Goal: Transaction & Acquisition: Purchase product/service

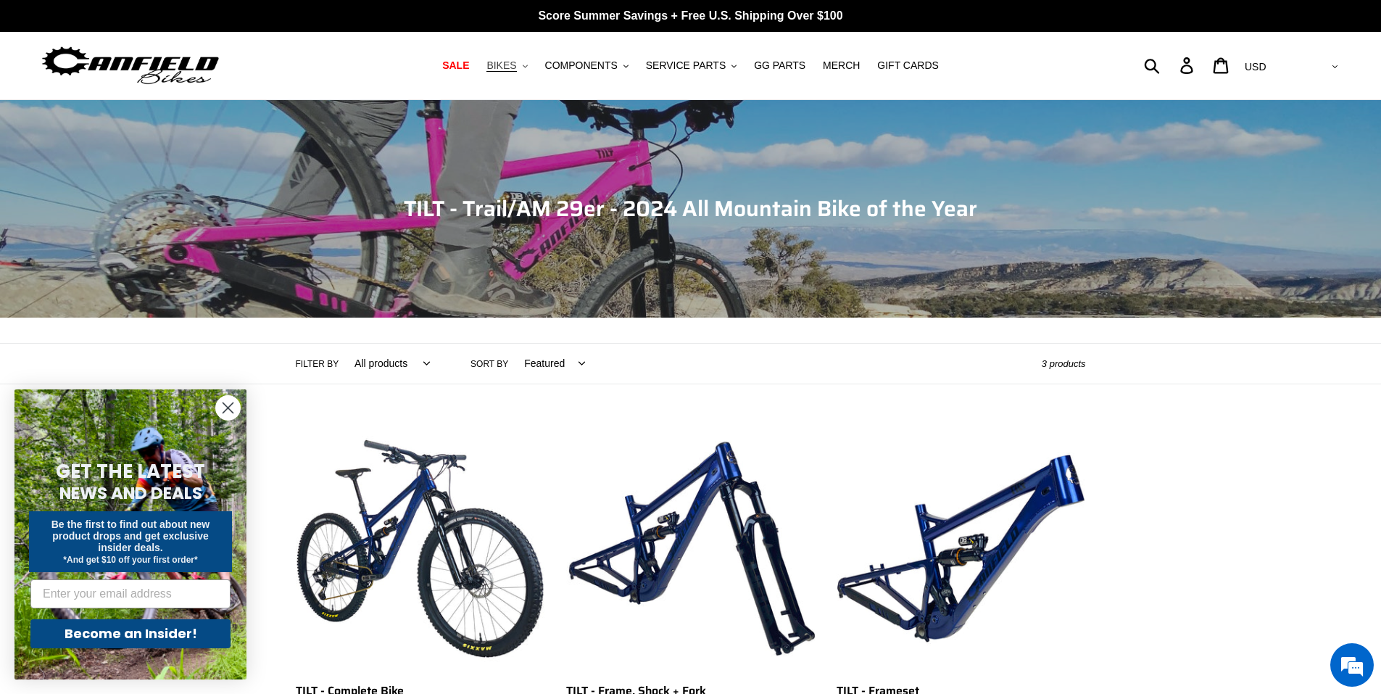
click at [528, 67] on icon "button" at bounding box center [525, 66] width 5 height 3
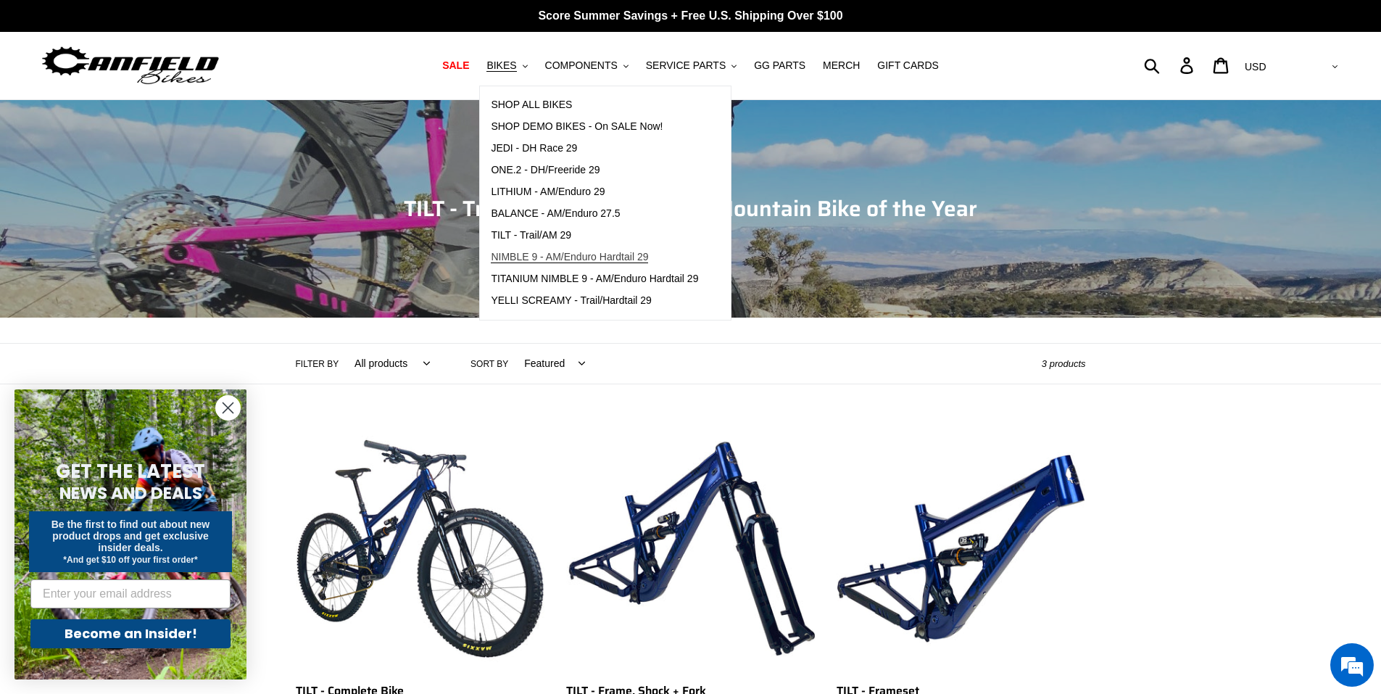
click at [584, 260] on span "NIMBLE 9 - AM/Enduro Hardtail 29" at bounding box center [569, 257] width 157 height 12
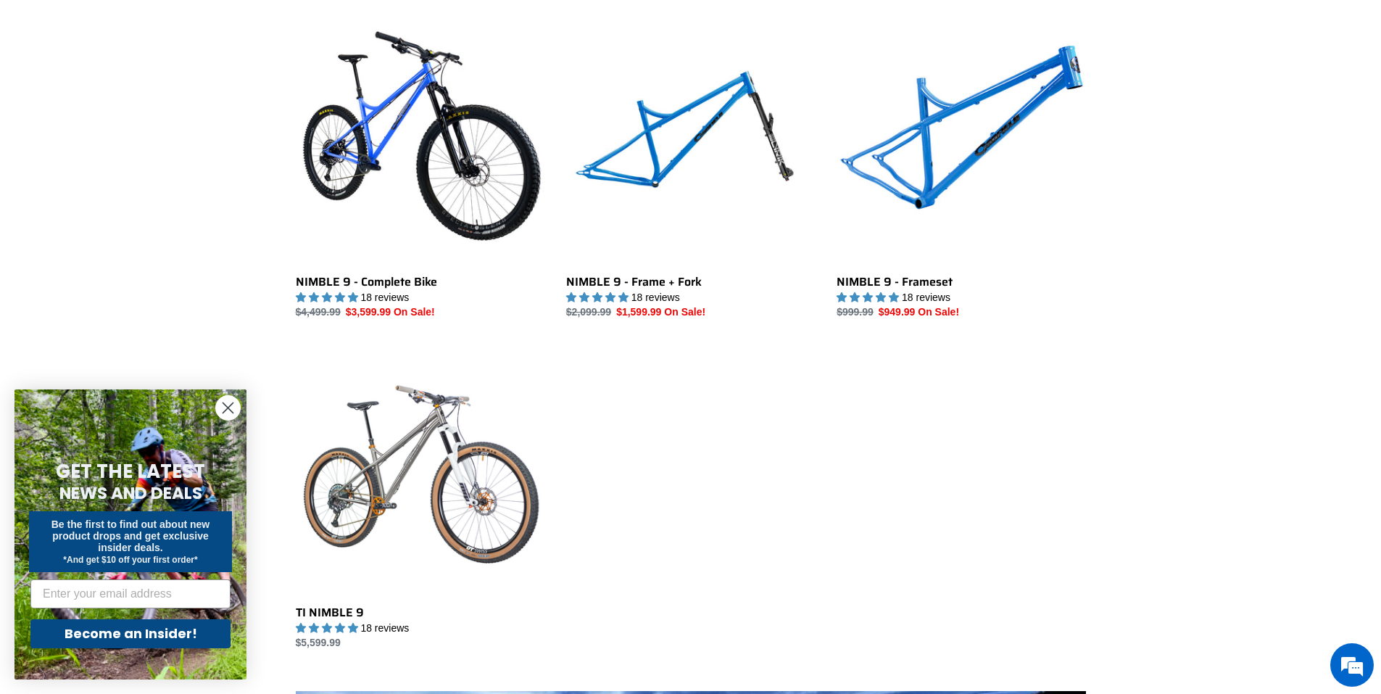
scroll to position [580, 0]
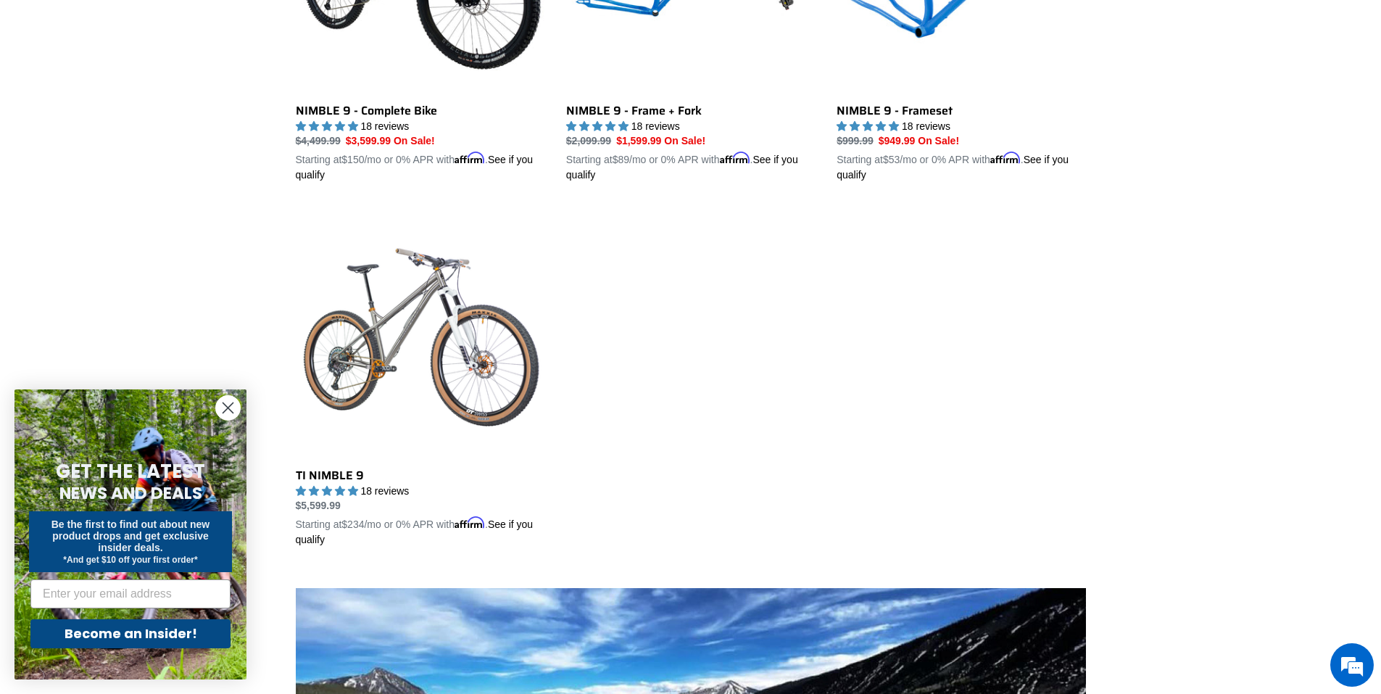
click at [228, 411] on circle "Close dialog" at bounding box center [228, 408] width 24 height 24
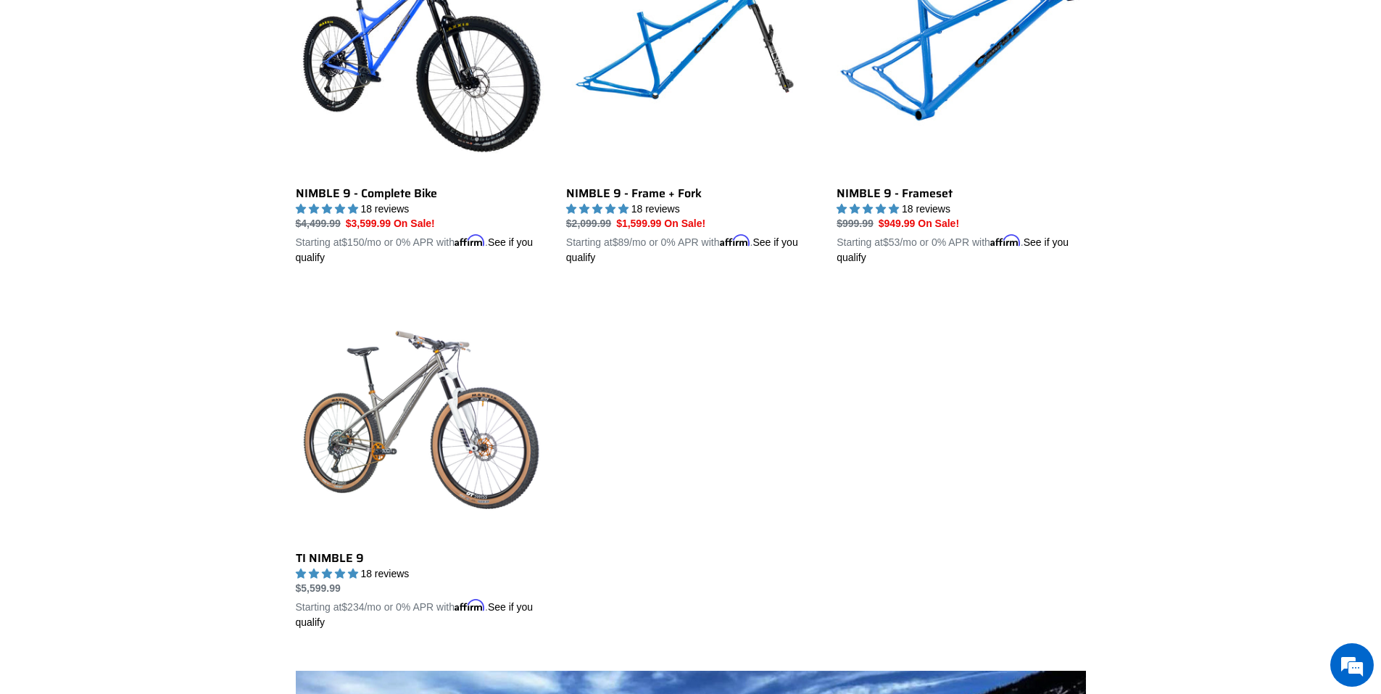
scroll to position [653, 0]
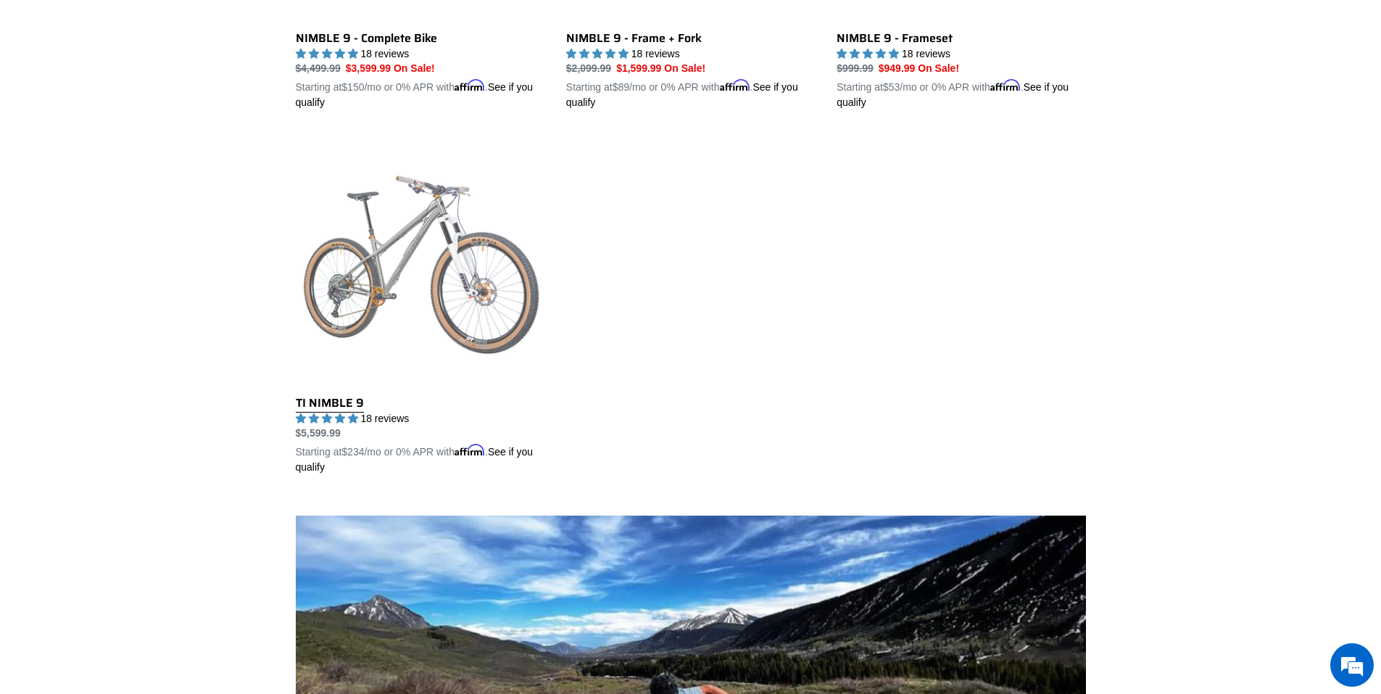
click at [442, 276] on link "TI NIMBLE 9" at bounding box center [420, 305] width 249 height 339
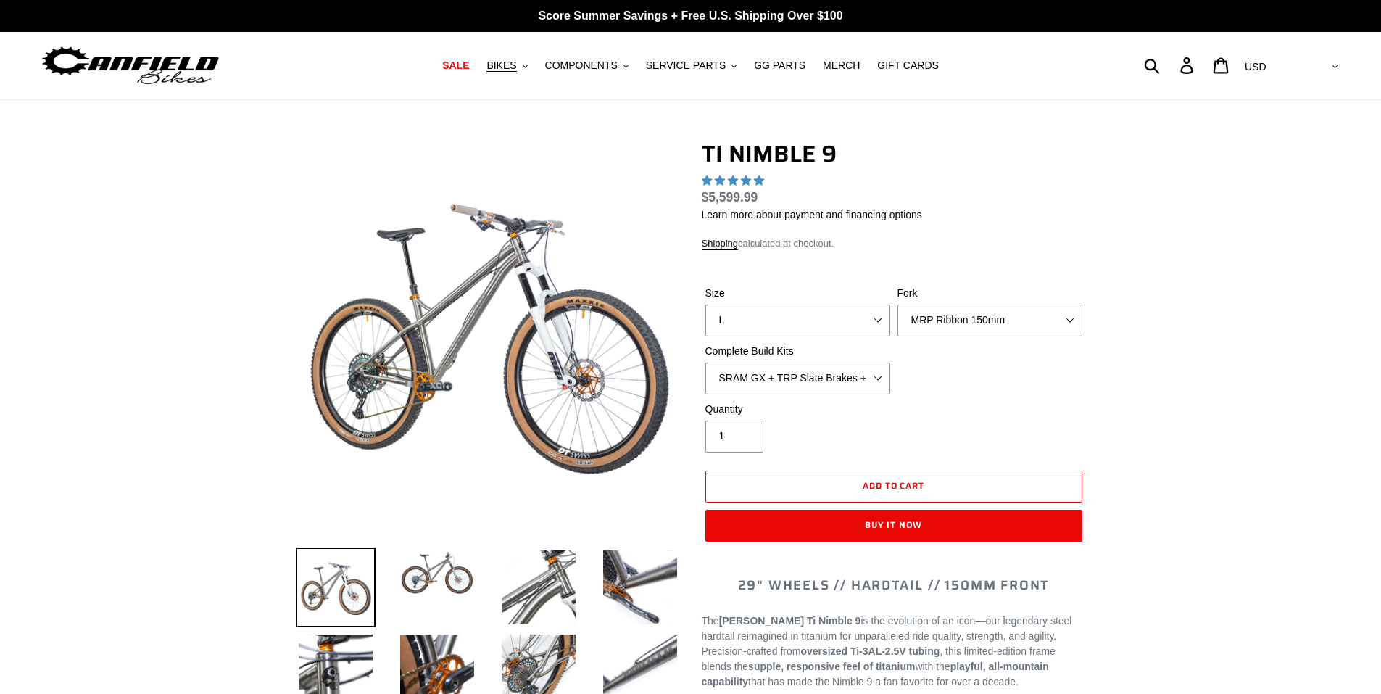
select select "highest-rating"
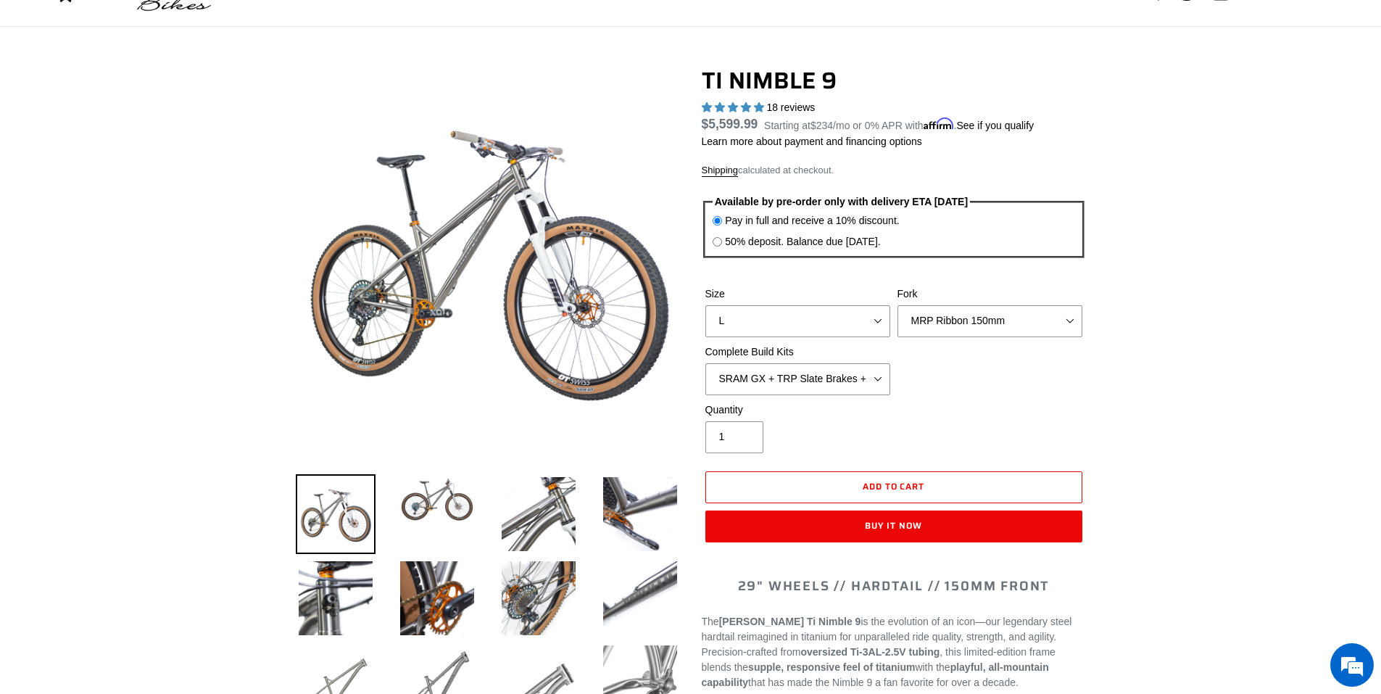
scroll to position [73, 0]
click at [838, 329] on select "S M L XL / XXL (Specify at checkout)" at bounding box center [798, 322] width 185 height 32
click at [706, 306] on select "S M L XL / XXL (Specify at checkout)" at bounding box center [798, 322] width 185 height 32
click at [824, 325] on select "S M L XL / XXL (Specify at checkout)" at bounding box center [798, 322] width 185 height 32
select select "L"
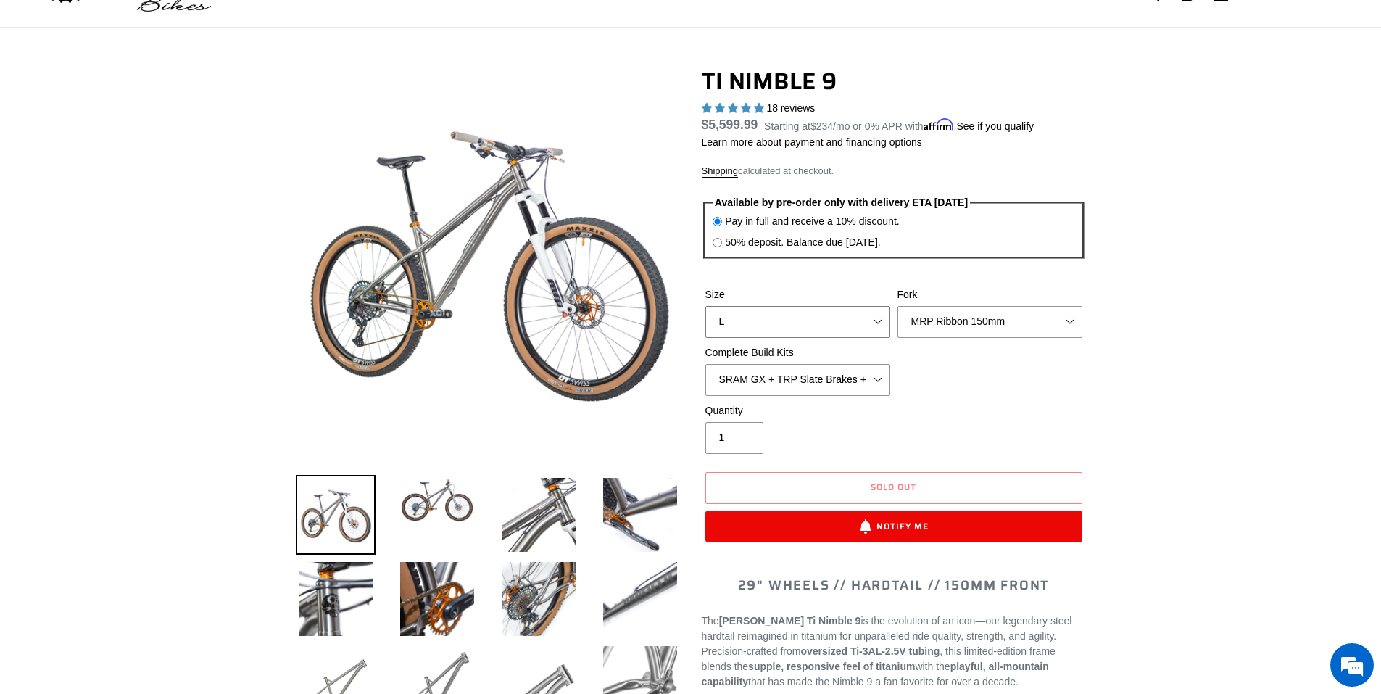
click at [706, 306] on select "S M L XL / XXL (Specify at checkout)" at bounding box center [798, 322] width 185 height 32
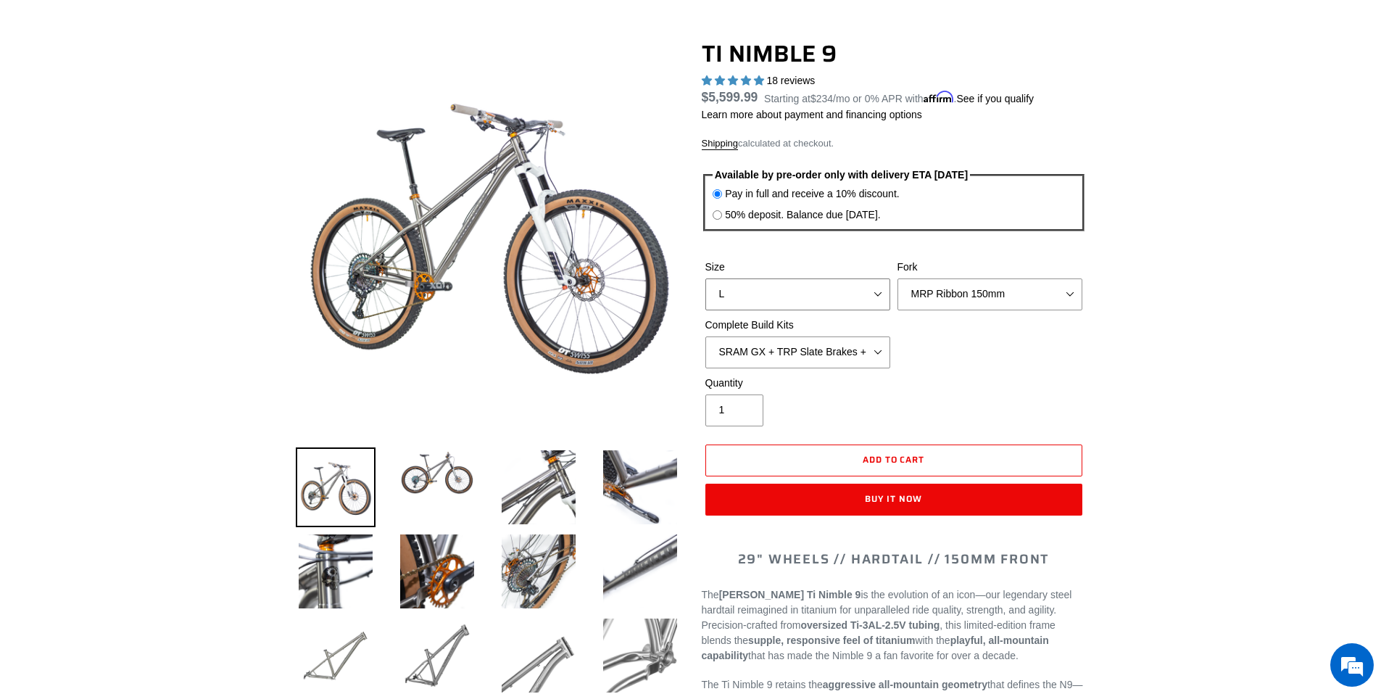
scroll to position [290, 0]
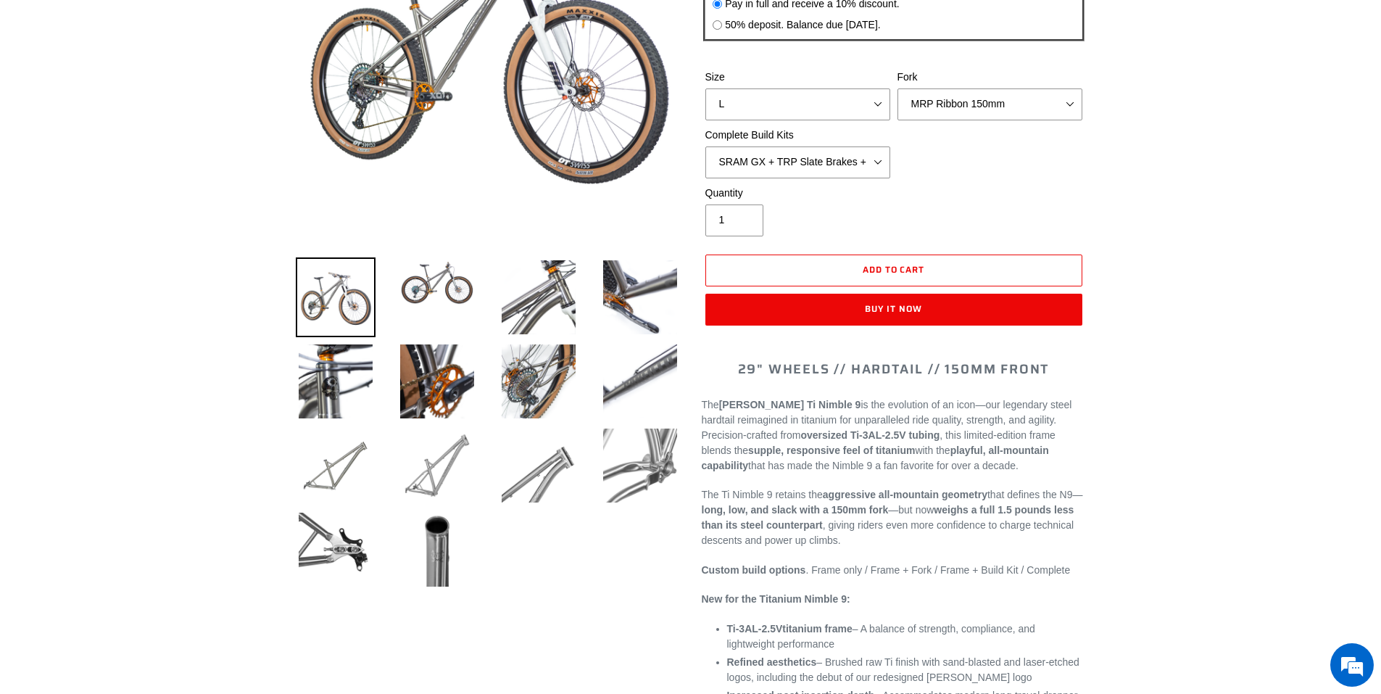
click at [434, 469] on img at bounding box center [437, 466] width 80 height 80
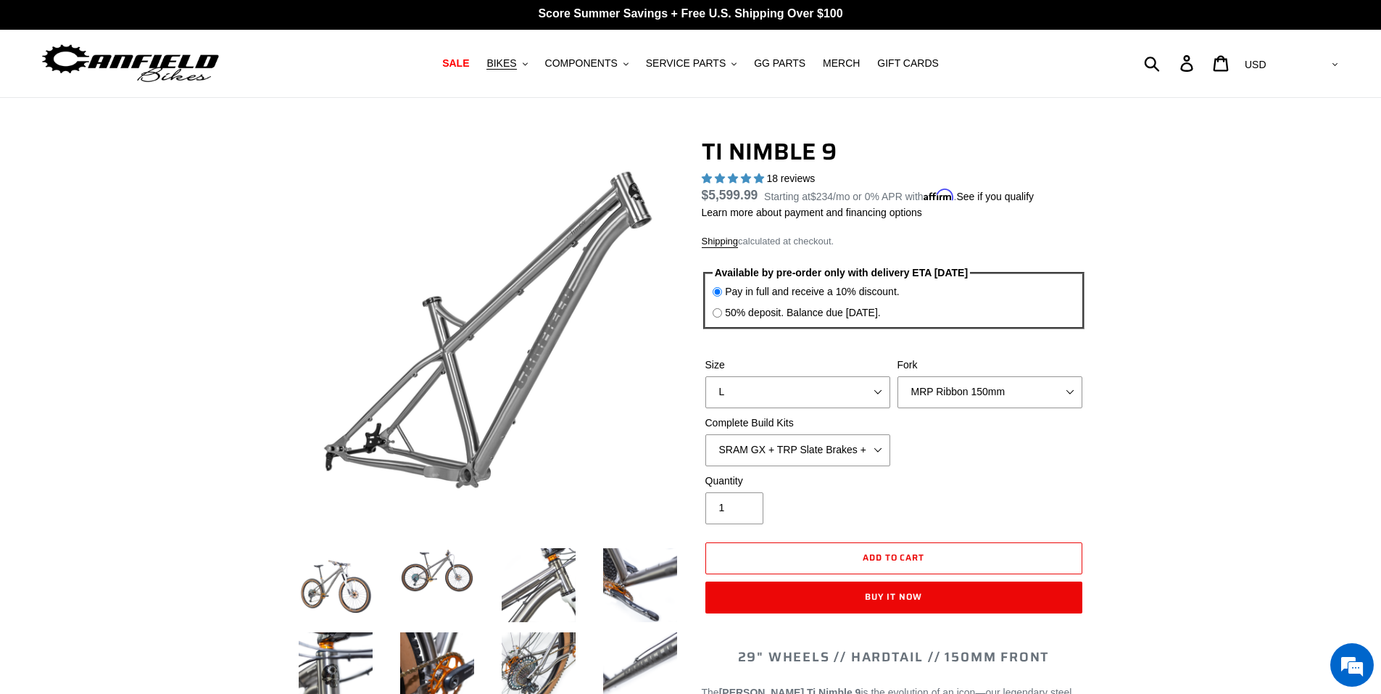
scroll to position [0, 0]
